Goal: Communication & Community: Answer question/provide support

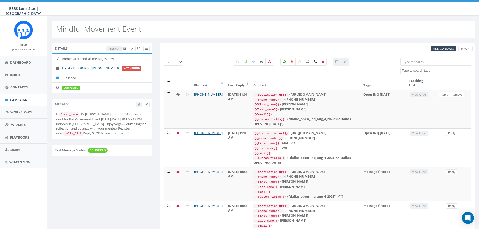
select select
click at [12, 75] on span "Inbox" at bounding box center [15, 75] width 11 height 5
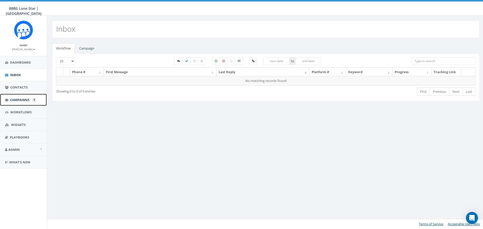
click at [26, 103] on link "Campaigns" at bounding box center [23, 100] width 47 height 12
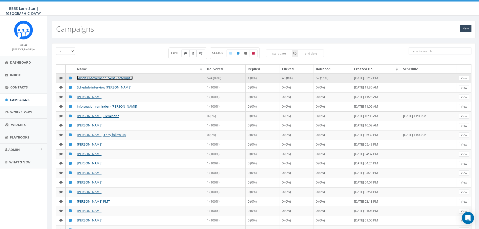
click at [104, 79] on link "Mindful Movement Event - Attempt 2" at bounding box center [105, 78] width 56 height 5
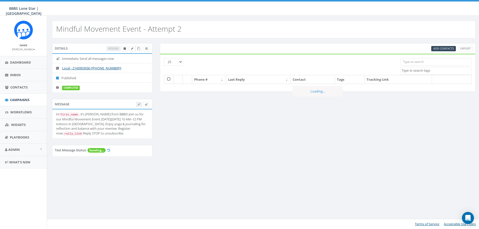
select select
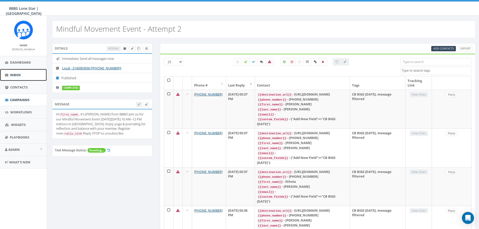
click at [20, 73] on span "Inbox" at bounding box center [15, 75] width 11 height 5
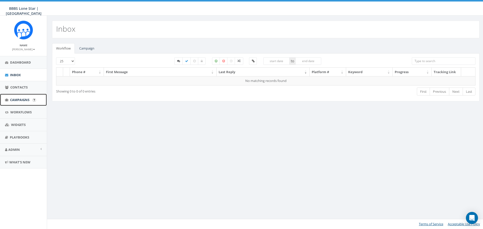
click at [21, 99] on span "Campaigns" at bounding box center [19, 100] width 19 height 5
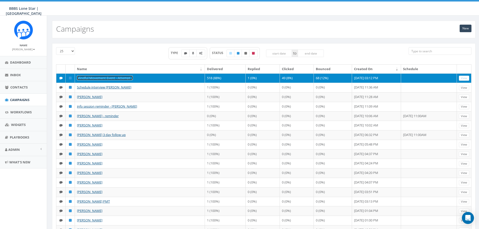
click at [121, 79] on link "Mindful Movement Event - Attempt 2" at bounding box center [105, 78] width 56 height 5
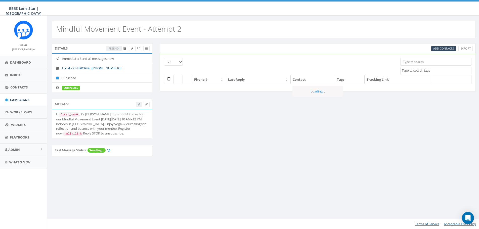
select select
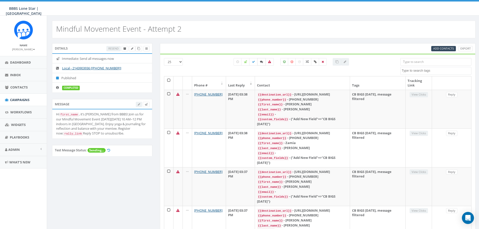
click at [261, 62] on icon at bounding box center [261, 61] width 3 height 3
checkbox input "true"
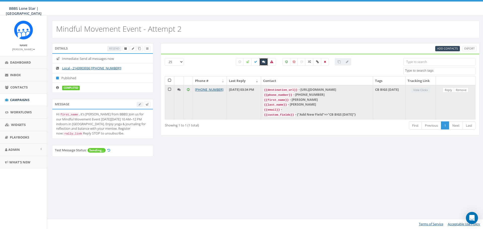
click at [288, 107] on code "{{last_name}}" at bounding box center [275, 105] width 25 height 5
click at [447, 93] on link "Reply" at bounding box center [448, 90] width 11 height 5
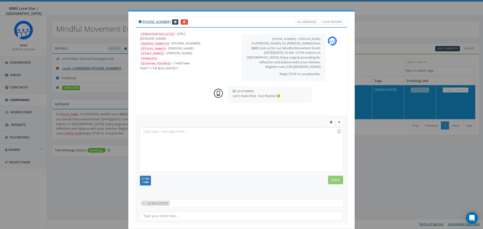
click at [260, 146] on div at bounding box center [241, 150] width 203 height 44
click at [334, 181] on input "Send" at bounding box center [335, 180] width 15 height 9
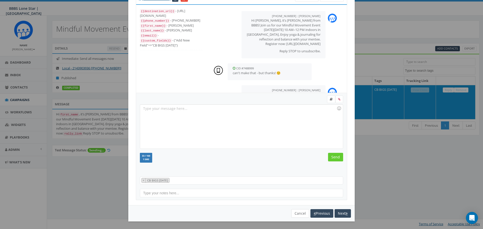
scroll to position [16, 0]
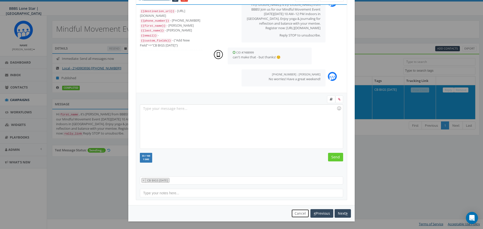
click at [293, 214] on button "Cancel" at bounding box center [300, 213] width 18 height 9
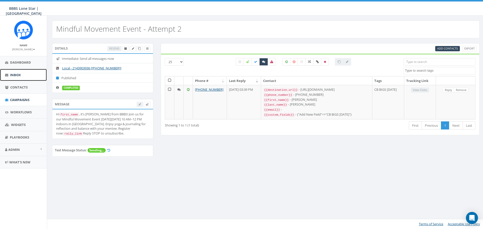
click at [29, 75] on link "Inbox" at bounding box center [23, 75] width 47 height 12
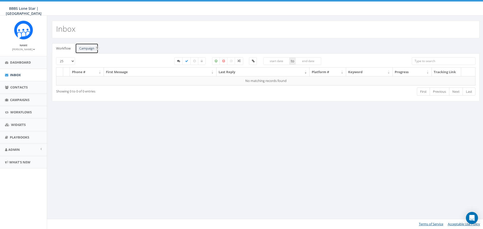
click at [82, 50] on link "Campaign" at bounding box center [86, 48] width 23 height 10
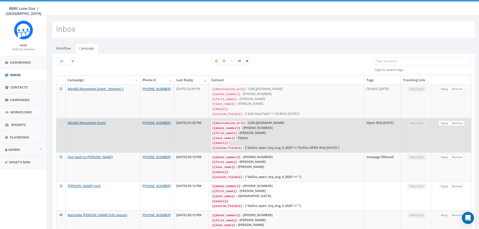
click at [114, 129] on td "Mindful Movement Event" at bounding box center [103, 135] width 75 height 34
click at [446, 122] on link "Reply" at bounding box center [444, 123] width 11 height 5
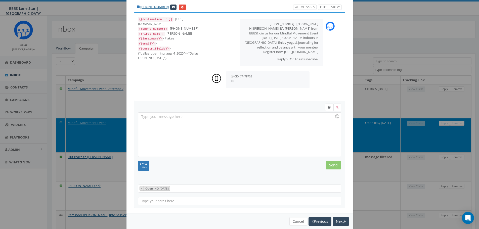
scroll to position [23, 0]
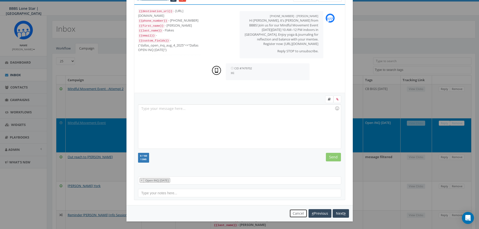
click at [294, 212] on button "Cancel" at bounding box center [299, 213] width 18 height 9
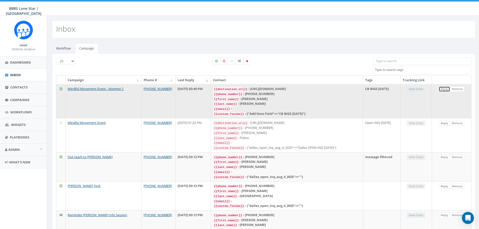
click at [442, 89] on link "Reply" at bounding box center [444, 89] width 11 height 5
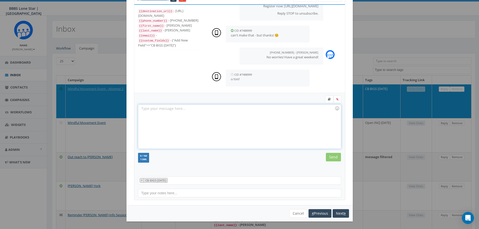
click at [252, 110] on div at bounding box center [239, 127] width 203 height 44
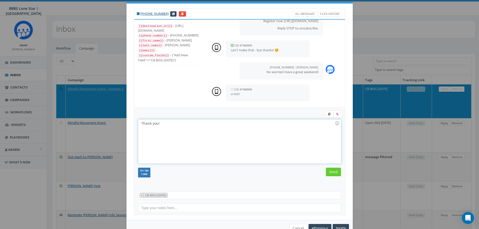
scroll to position [0, 0]
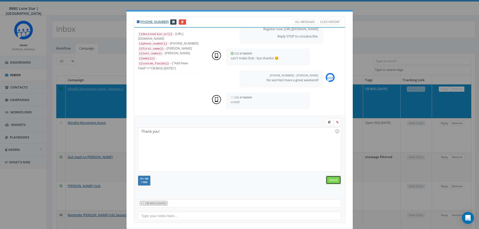
click at [330, 180] on input "Send" at bounding box center [333, 180] width 15 height 9
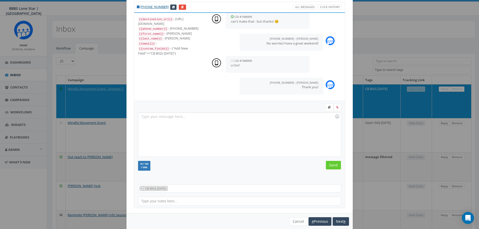
scroll to position [23, 0]
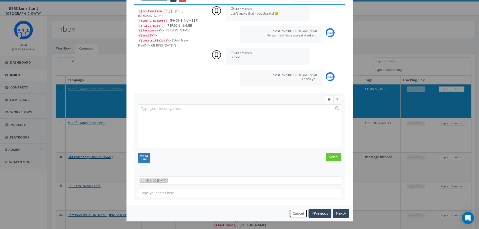
click at [298, 212] on button "Cancel" at bounding box center [299, 213] width 18 height 9
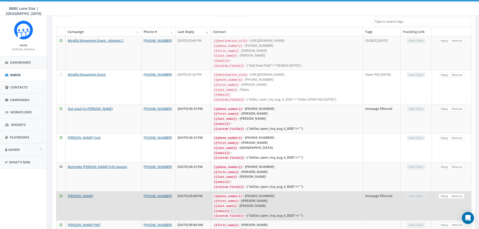
scroll to position [0, 0]
